Goal: Check status: Check status

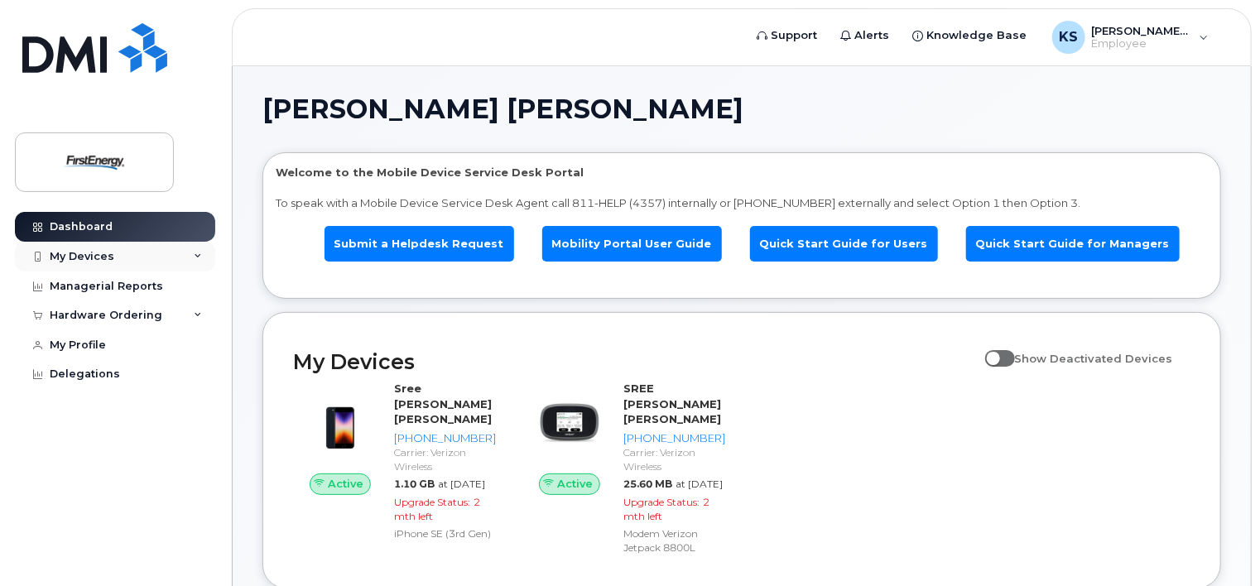
click at [103, 254] on div "My Devices" at bounding box center [82, 256] width 65 height 13
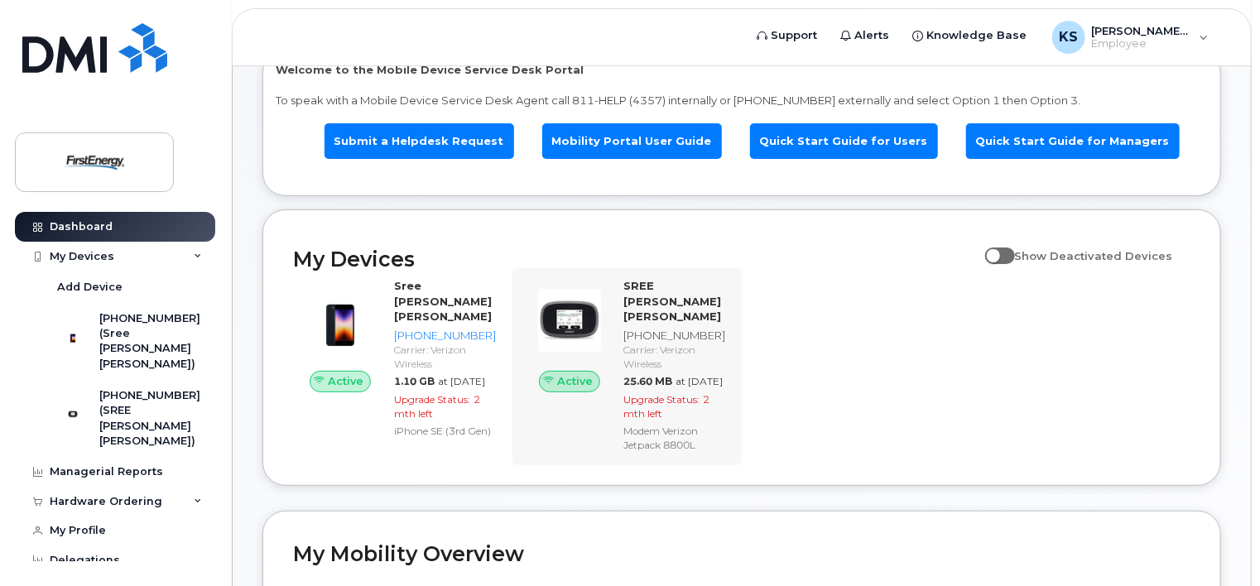
scroll to position [248, 0]
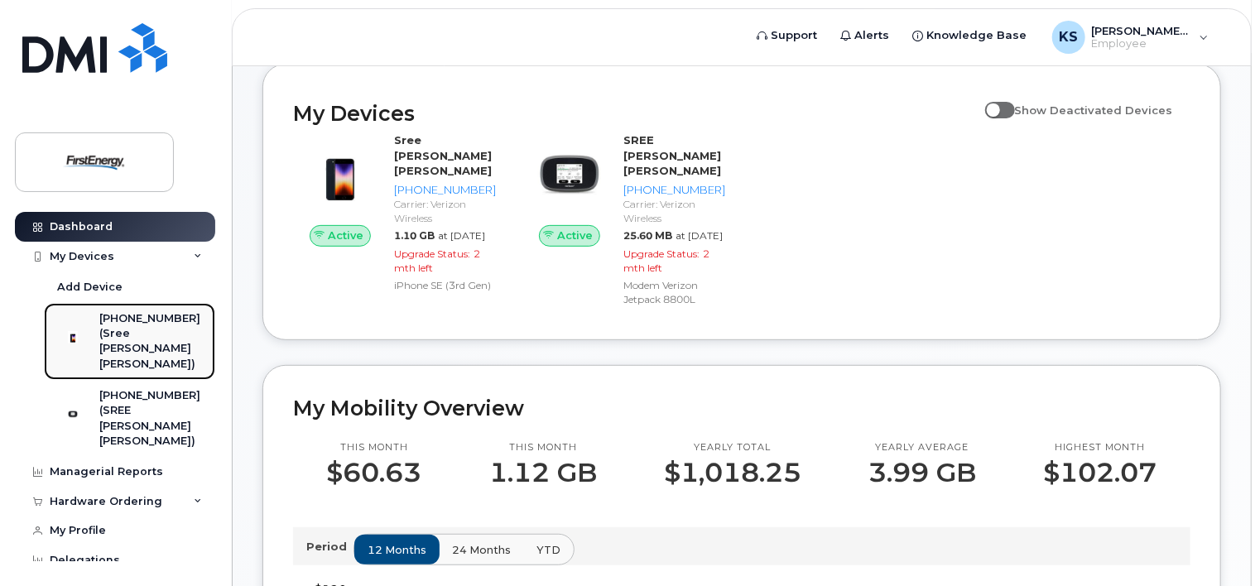
click at [146, 320] on div "[PHONE_NUMBER]" at bounding box center [150, 318] width 103 height 15
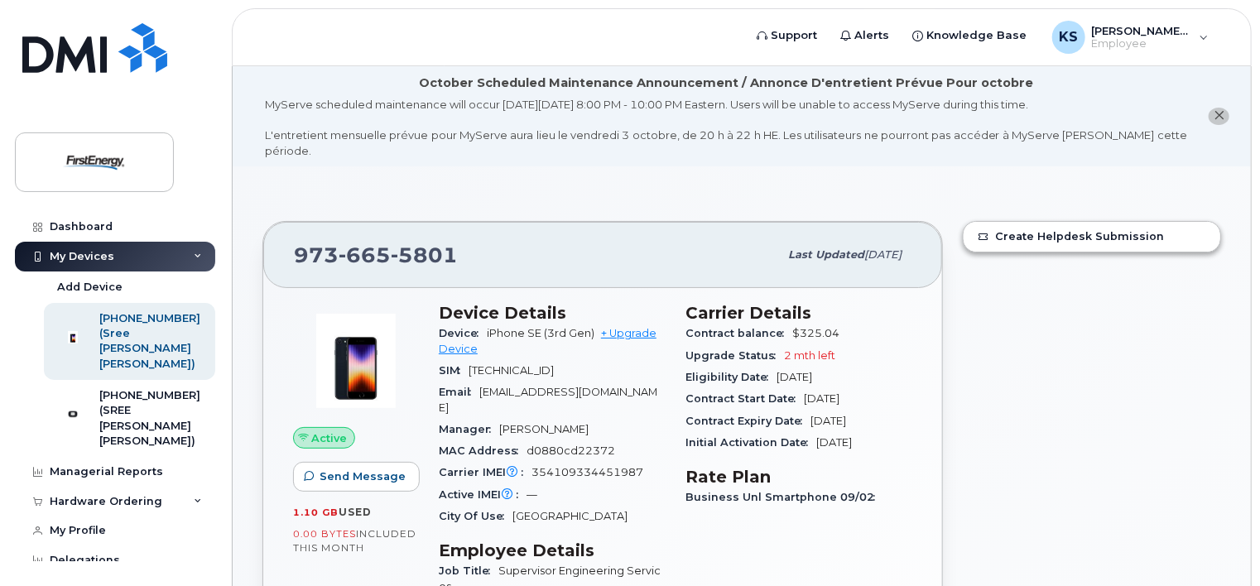
drag, startPoint x: 689, startPoint y: 340, endPoint x: 780, endPoint y: 341, distance: 91.1
click at [780, 349] on span "Upgrade Status" at bounding box center [735, 355] width 99 height 12
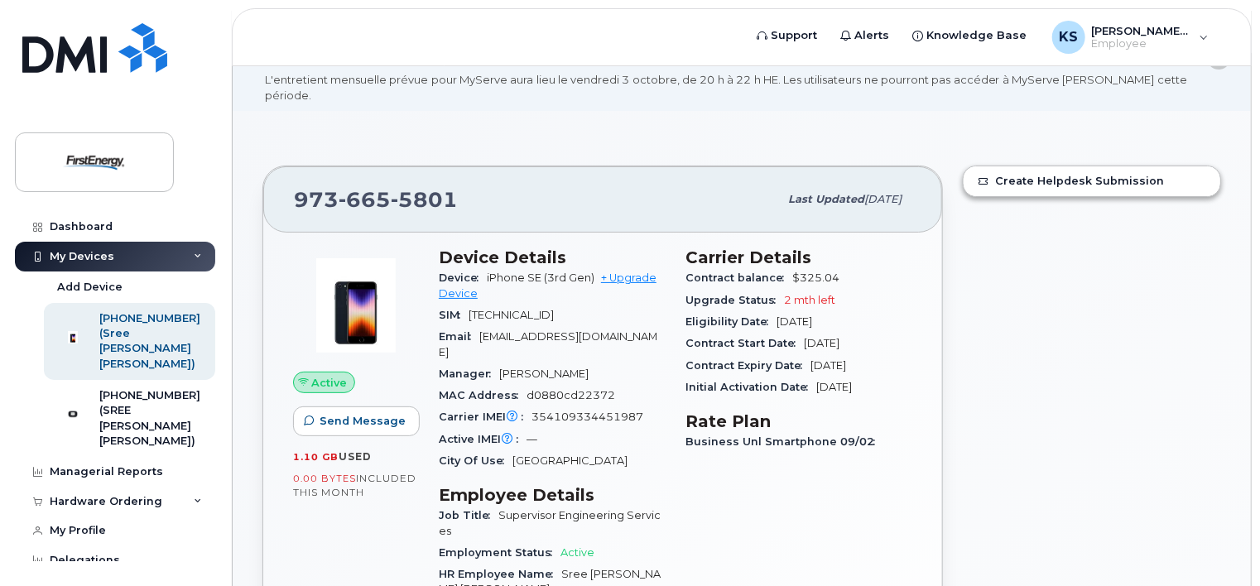
scroll to position [83, 0]
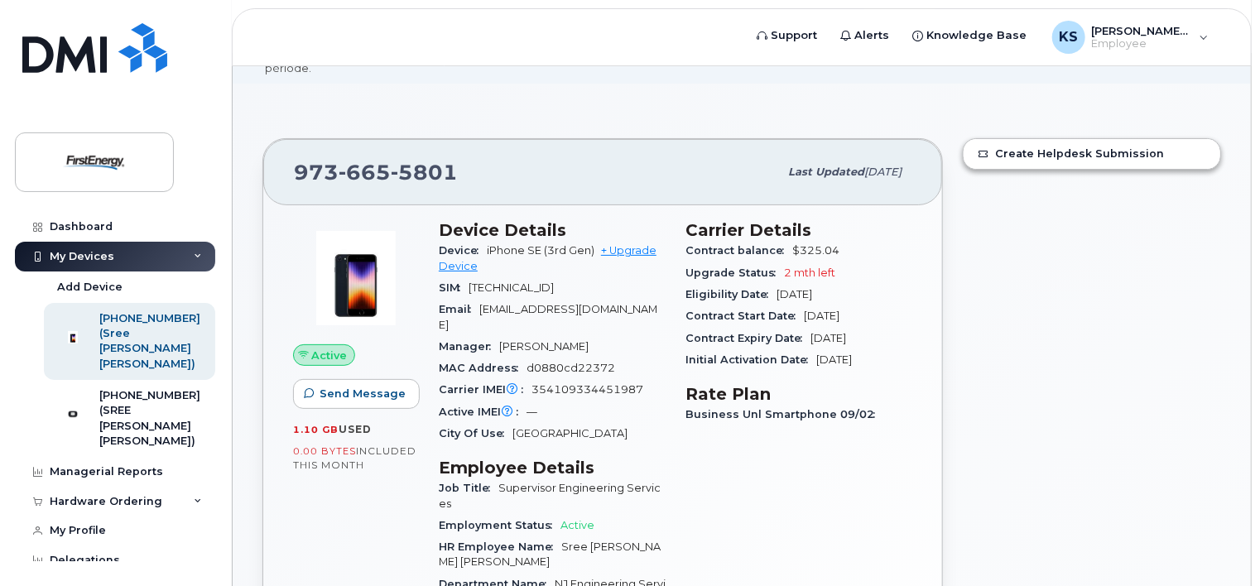
click at [950, 268] on div "973 665 5801 Last updated Sep 30, 2025 Active Send Message 1.10 GB  used 0.00 B…" at bounding box center [603, 481] width 701 height 707
click at [977, 281] on div "Create Helpdesk Submission" at bounding box center [1092, 481] width 278 height 707
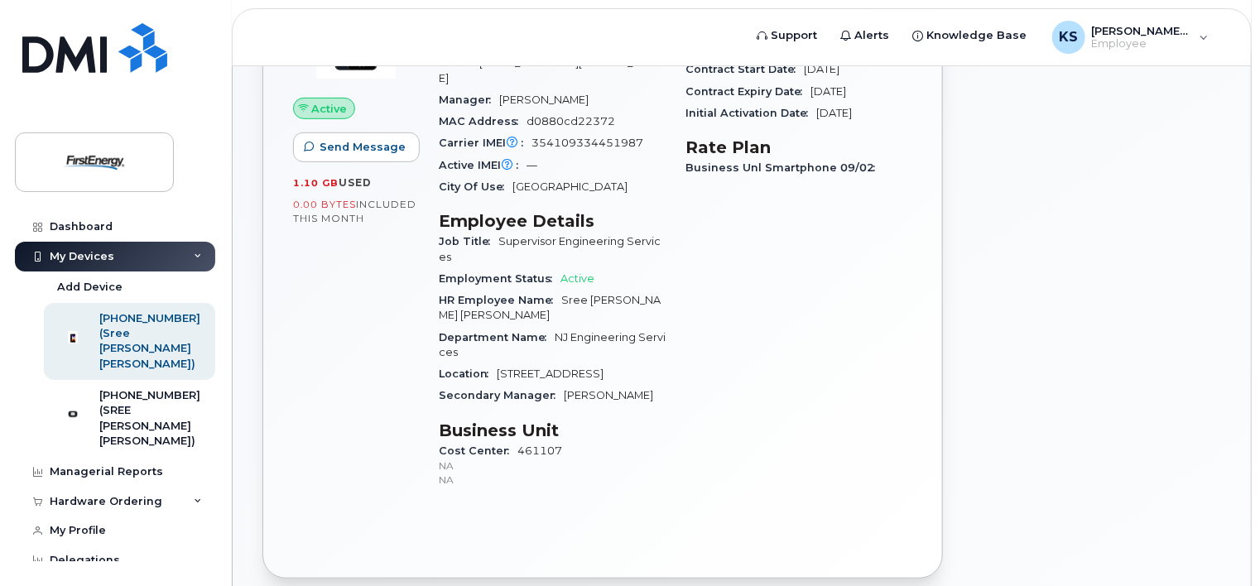
scroll to position [0, 0]
